Goal: Find specific page/section: Find specific page/section

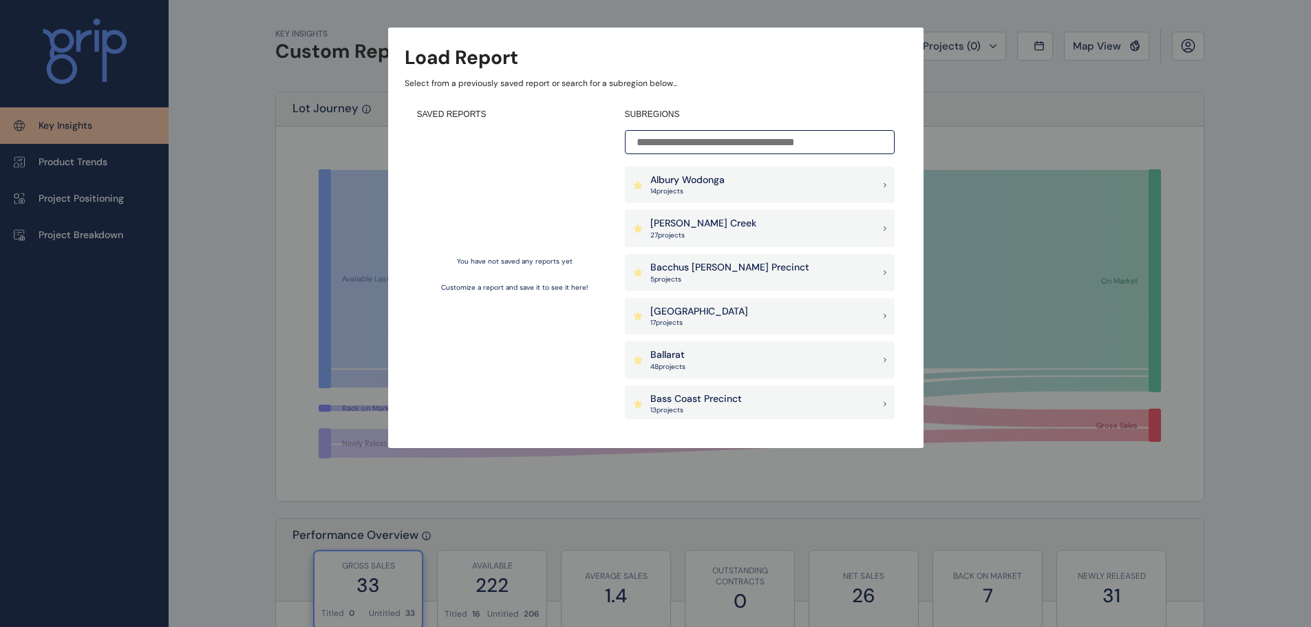
click at [737, 172] on div "Albury Wodonga 14 project s" at bounding box center [760, 185] width 270 height 37
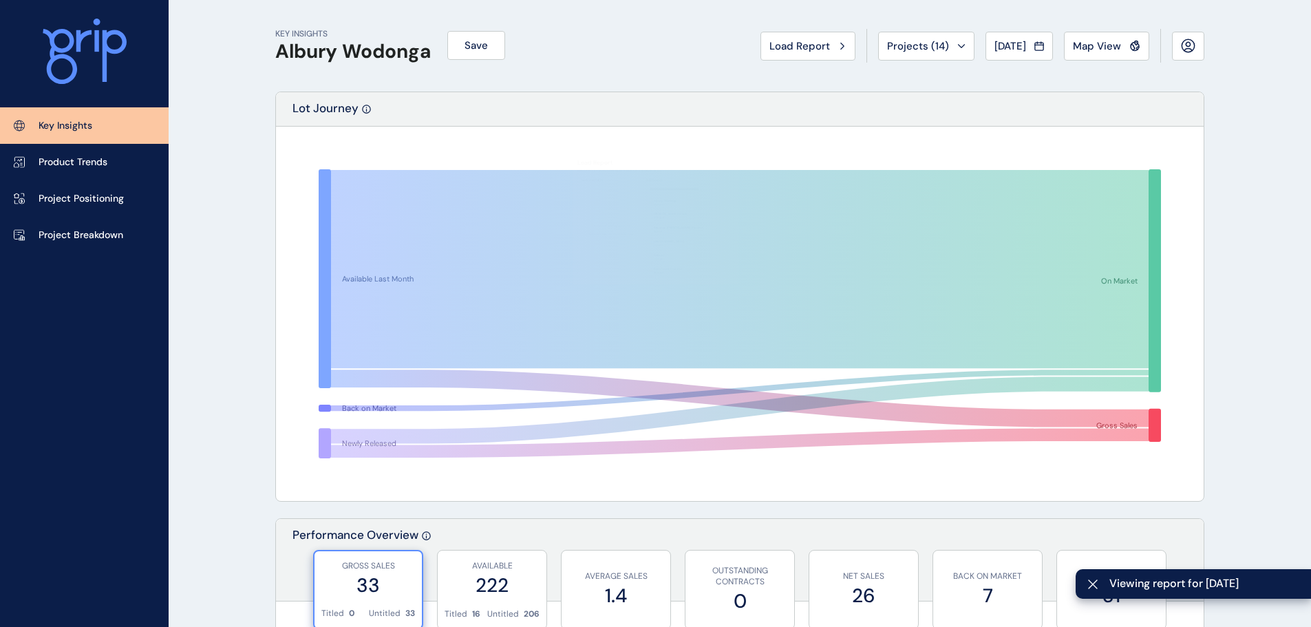
click at [1095, 45] on span "Map View" at bounding box center [1097, 46] width 48 height 14
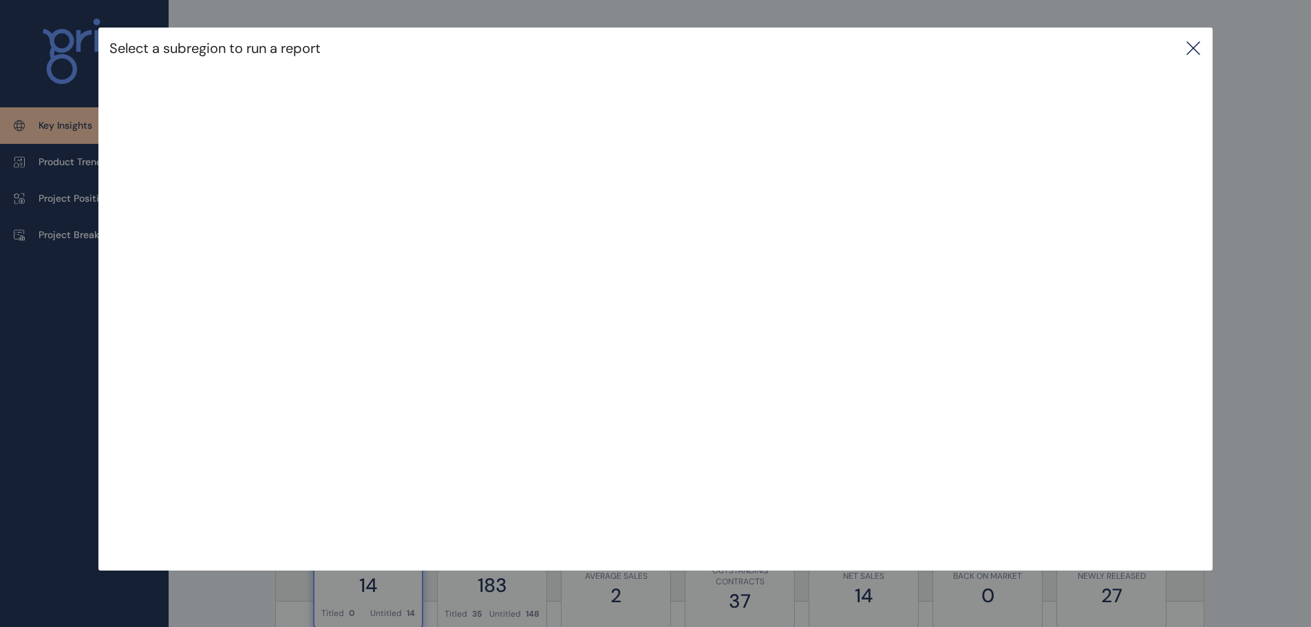
click at [1190, 52] on icon at bounding box center [1194, 48] width 17 height 17
